Goal: Task Accomplishment & Management: Complete application form

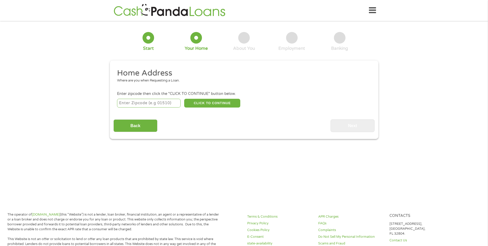
click at [164, 103] on input "number" at bounding box center [149, 103] width 64 height 9
type input "85282"
click at [203, 104] on button "CLICK TO CONTINUE" at bounding box center [212, 103] width 56 height 9
type input "85282"
type input "Tempe"
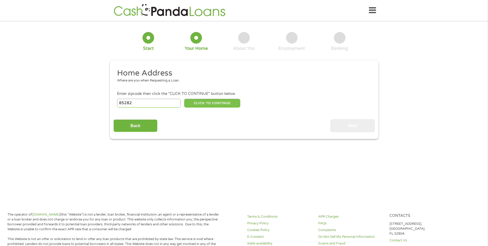
select select "[US_STATE]"
click at [155, 105] on input "number" at bounding box center [149, 103] width 64 height 9
type input "85282"
click at [213, 104] on button "CLICK TO CONTINUE" at bounding box center [212, 103] width 56 height 9
type input "85282"
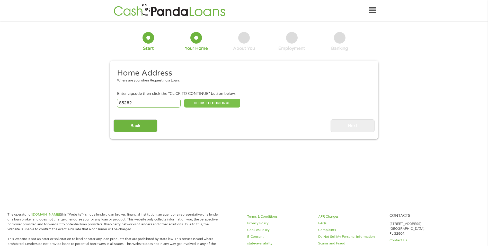
type input "Tempe"
select select "[US_STATE]"
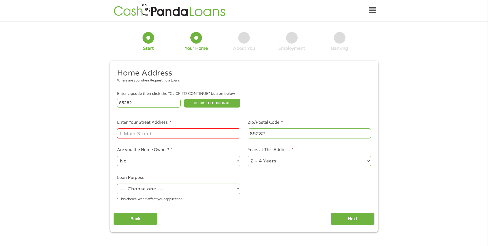
click at [205, 133] on input "Enter Your Street Address *" at bounding box center [178, 133] width 123 height 10
type input "[STREET_ADDRESS]"
click at [369, 160] on select "1 Year or less 1 - 2 Years 2 - 4 Years Over 4 Years" at bounding box center [309, 160] width 123 height 11
select select "60months"
click at [248, 155] on select "1 Year or less 1 - 2 Years 2 - 4 Years Over 4 Years" at bounding box center [309, 160] width 123 height 11
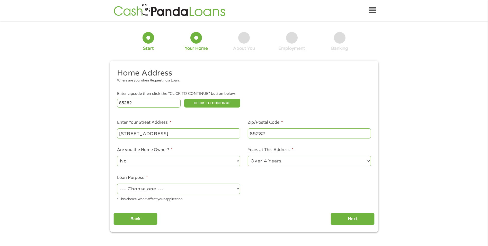
click at [237, 188] on select "--- Choose one --- Pay Bills Debt Consolidation Home Improvement Major Purchase…" at bounding box center [178, 188] width 123 height 11
select select "debtconsolidation"
click at [117, 183] on select "--- Choose one --- Pay Bills Debt Consolidation Home Improvement Major Purchase…" at bounding box center [178, 188] width 123 height 11
click at [239, 212] on div "Back Next" at bounding box center [244, 217] width 261 height 16
click at [361, 221] on input "Next" at bounding box center [353, 218] width 44 height 13
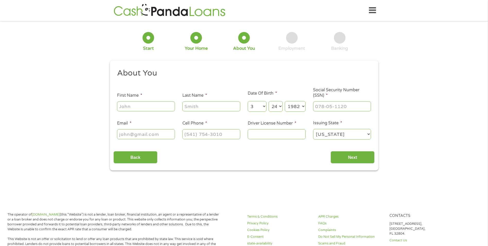
scroll to position [2, 2]
click at [136, 108] on input "First Name *" at bounding box center [146, 106] width 58 height 10
type input "[PERSON_NAME]"
type input "jasonlpritchard@gmail.com"
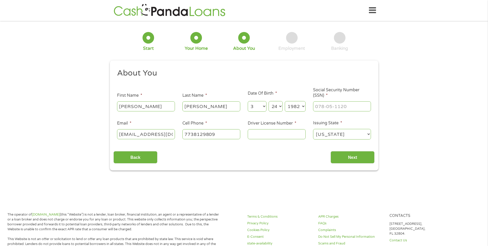
type input "(773) 812-9809"
click at [323, 106] on input "___-__-____" at bounding box center [342, 106] width 58 height 10
type input "309-90-1012"
click at [278, 133] on input "Driver License Number *" at bounding box center [277, 134] width 58 height 10
type input "D10828805"
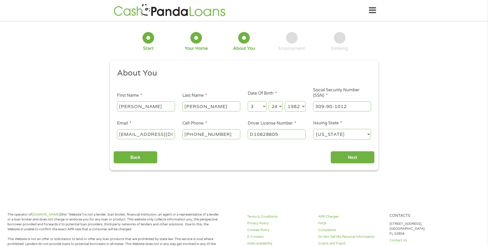
click at [269, 172] on section "1 Start 2 Your Home 3 About You 4 Employment 5 Banking 6 This field is hidden w…" at bounding box center [244, 102] width 488 height 157
click at [347, 154] on input "Next" at bounding box center [353, 157] width 44 height 13
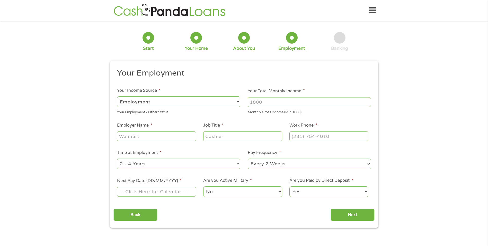
click at [267, 103] on input "Your Total Monthly Income *" at bounding box center [309, 102] width 123 height 10
type input "5800"
click at [163, 140] on input "Employer Name *" at bounding box center [156, 136] width 79 height 10
type input "Northern Trust"
type input "Analyst"
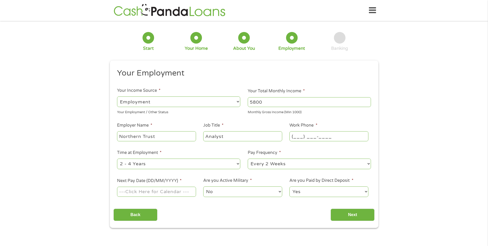
click at [317, 136] on input "(___) ___-____" at bounding box center [329, 136] width 79 height 10
type input "(480) 692-4137"
click at [238, 165] on select "--- Choose one --- 1 Year or less 1 - 2 Years 2 - 4 Years Over 4 Years" at bounding box center [178, 163] width 123 height 11
select select "60months"
click at [117, 158] on select "--- Choose one --- 1 Year or less 1 - 2 Years 2 - 4 Years Over 4 Years" at bounding box center [178, 163] width 123 height 11
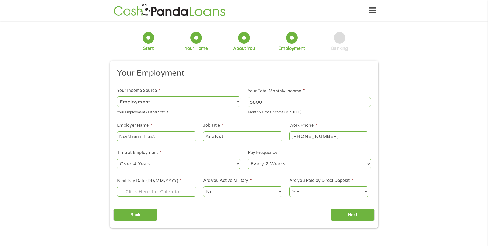
click at [370, 164] on select "--- Choose one --- Every 2 Weeks Every Week Monthly Semi-Monthly" at bounding box center [309, 163] width 123 height 11
select select "semimonthly"
click at [248, 158] on select "--- Choose one --- Every 2 Weeks Every Week Monthly Semi-Monthly" at bounding box center [309, 163] width 123 height 11
click at [180, 195] on input "Next Pay Date (DD/MM/YYYY) *" at bounding box center [156, 191] width 79 height 10
type input "15/08/2025"
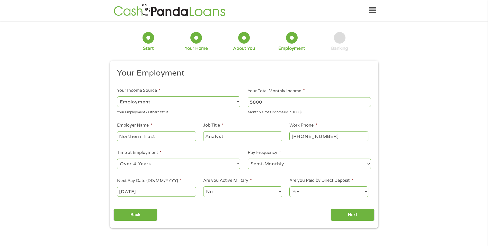
click at [280, 192] on select "No Yes" at bounding box center [242, 191] width 79 height 11
click at [298, 207] on div "Back Next" at bounding box center [244, 212] width 261 height 16
click at [357, 215] on input "Next" at bounding box center [353, 214] width 44 height 13
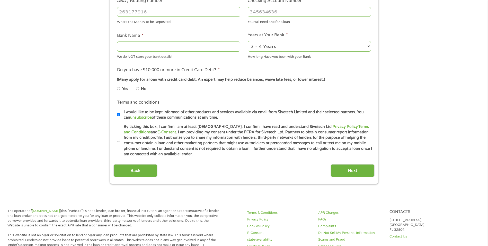
scroll to position [180, 0]
